Goal: Task Accomplishment & Management: Use online tool/utility

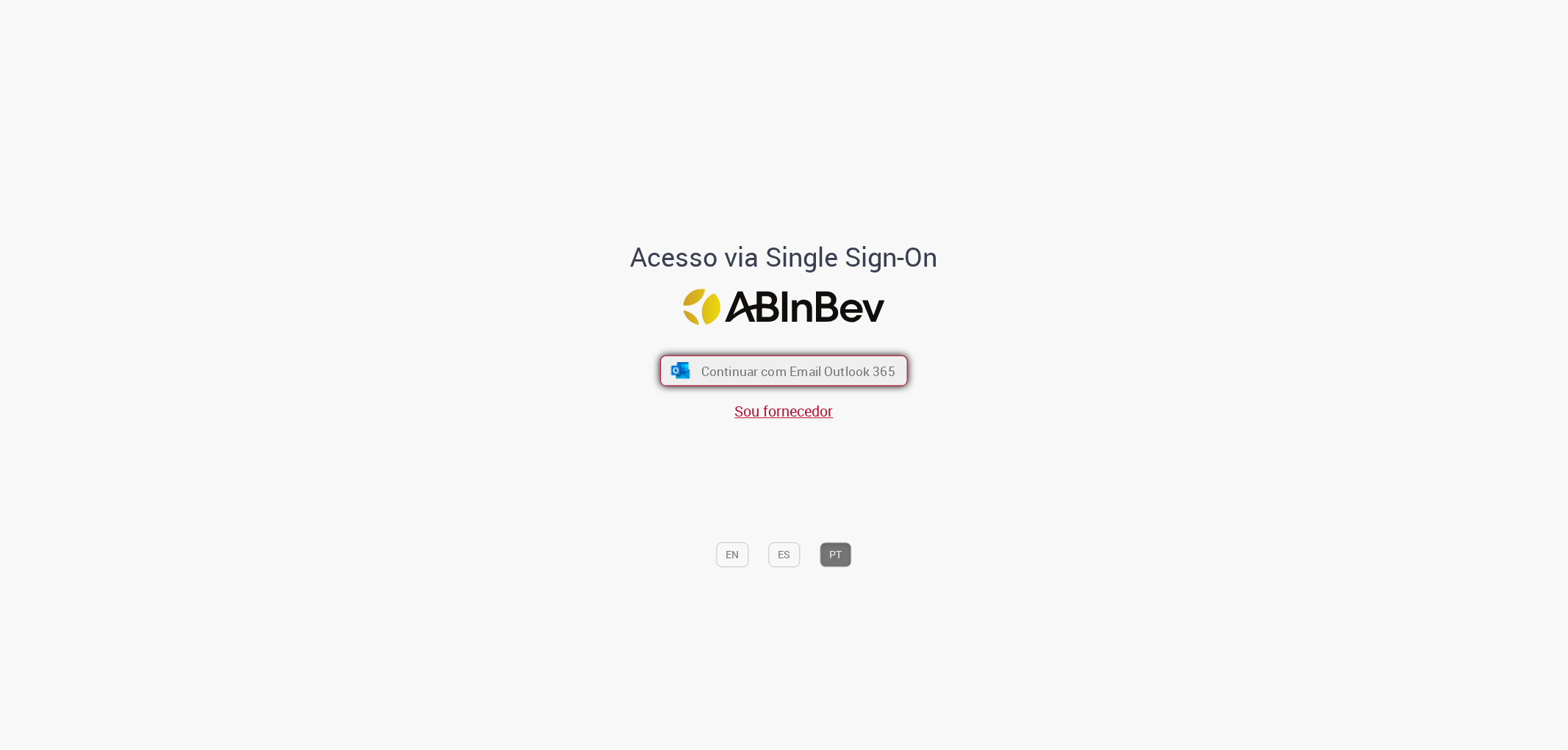
click at [727, 363] on span "Continuar com Email Outlook 365" at bounding box center [798, 371] width 194 height 17
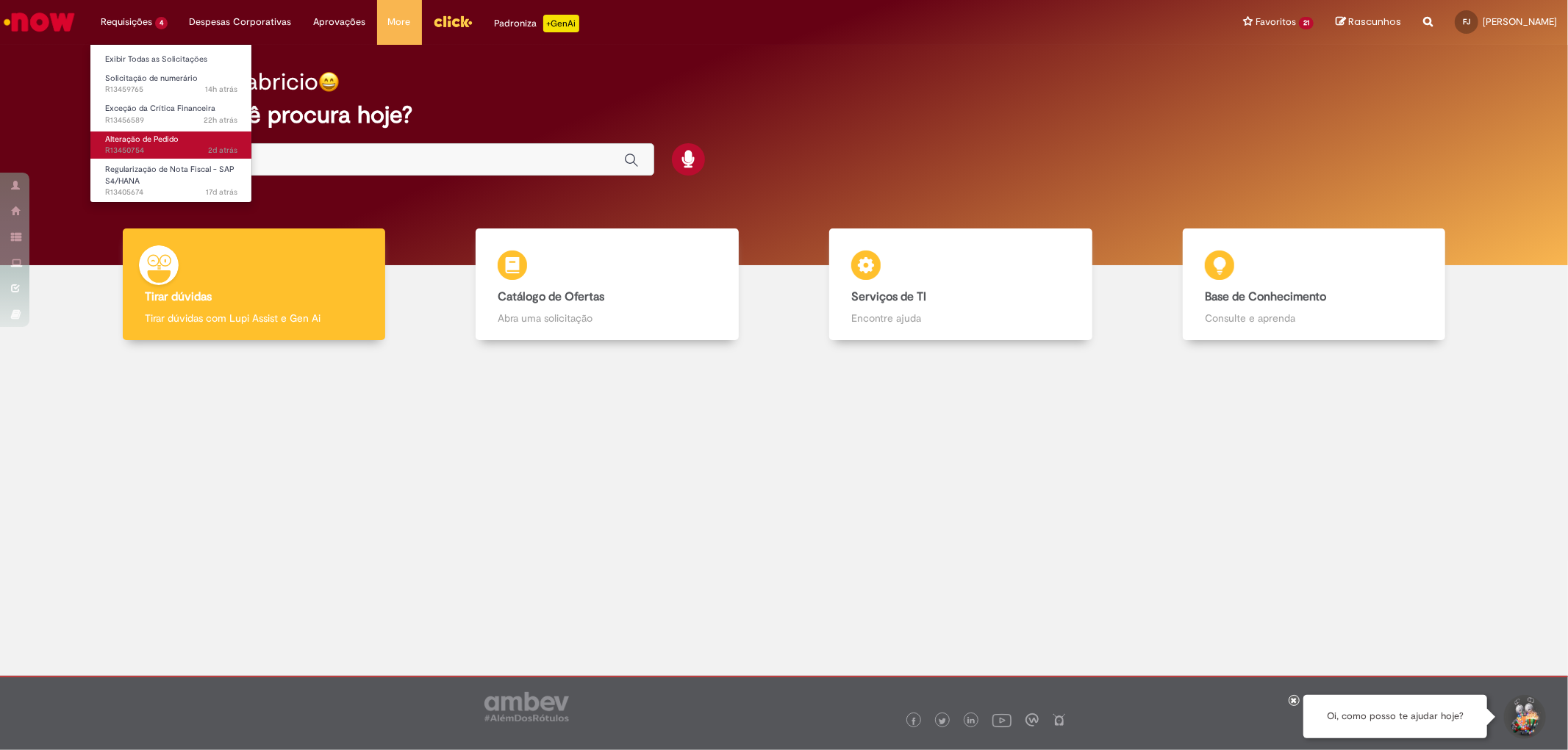
click at [154, 136] on span "Alteração de Pedido" at bounding box center [142, 139] width 73 height 11
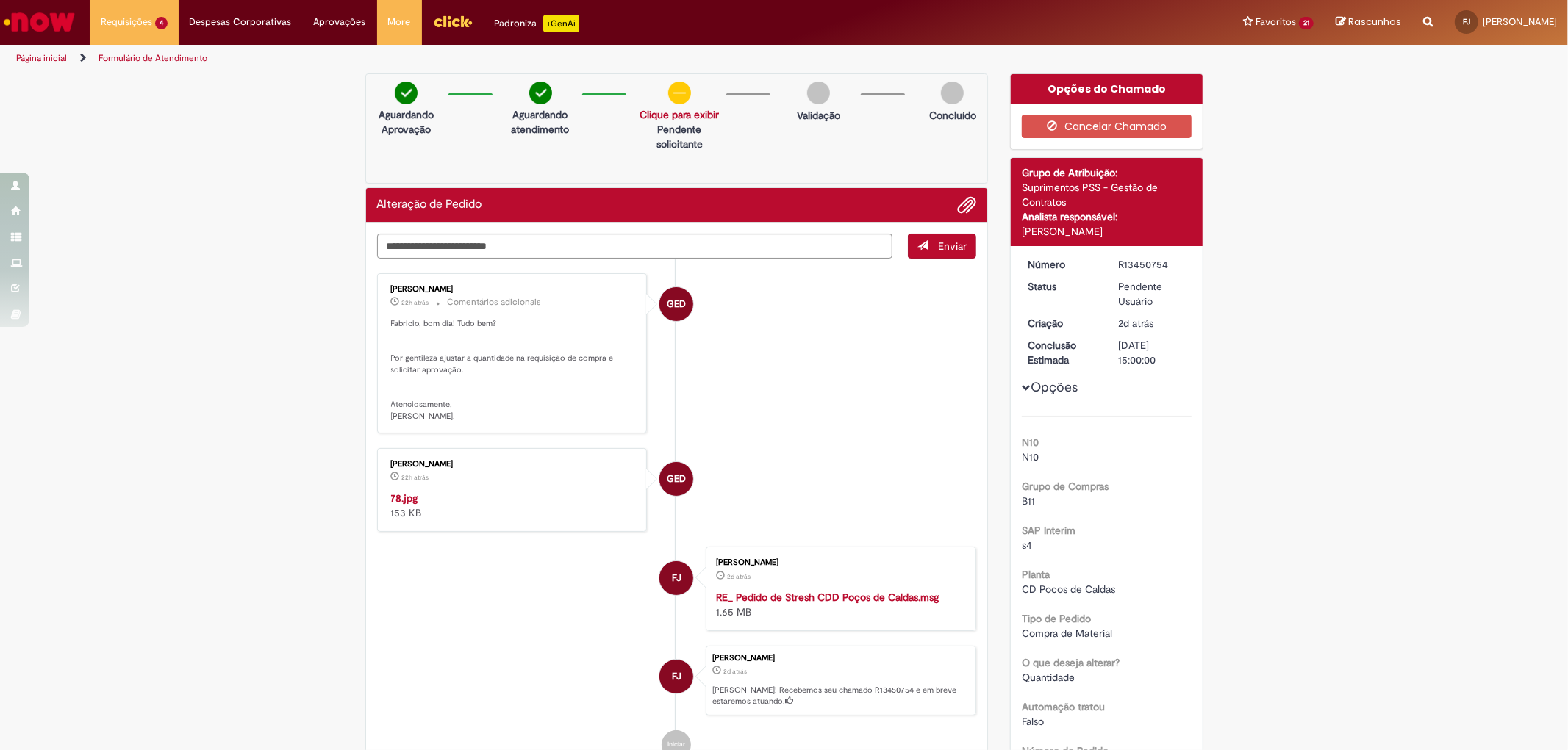
click at [545, 402] on p "Fabricio, bom dia! Tudo bem? Por gentileza ajustar a quantidade na requisição d…" at bounding box center [513, 370] width 245 height 104
click at [152, 78] on span "Solicitação de numerário" at bounding box center [152, 78] width 92 height 11
